Goal: Task Accomplishment & Management: Use online tool/utility

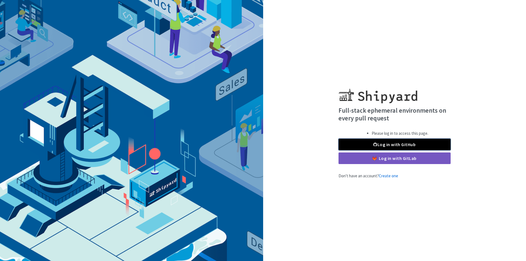
click at [354, 144] on link "Log in with GitHub" at bounding box center [394, 145] width 112 height 12
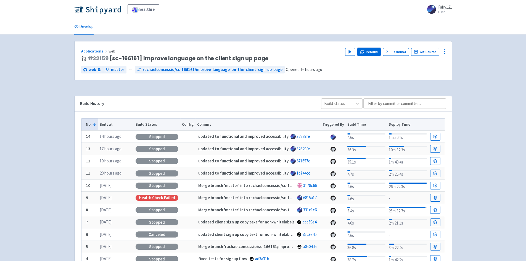
click at [364, 54] on icon "button" at bounding box center [362, 52] width 4 height 4
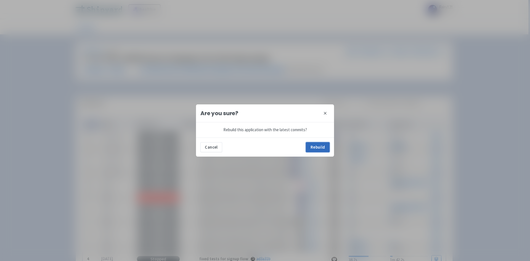
click at [312, 146] on button "Rebuild" at bounding box center [318, 147] width 24 height 10
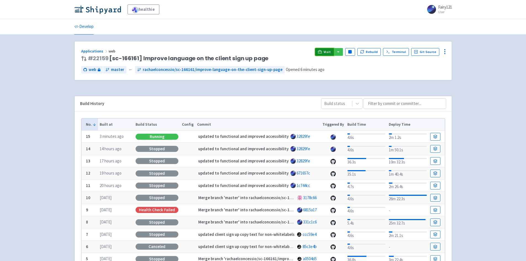
click at [325, 55] on link "Visit" at bounding box center [324, 52] width 19 height 8
